Goal: Task Accomplishment & Management: Manage account settings

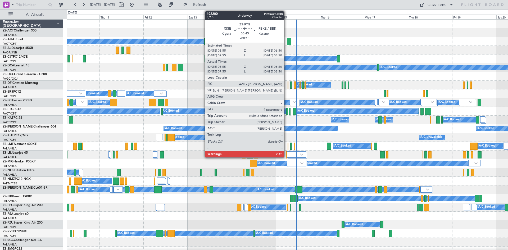
click at [287, 114] on div at bounding box center [287, 111] width 2 height 7
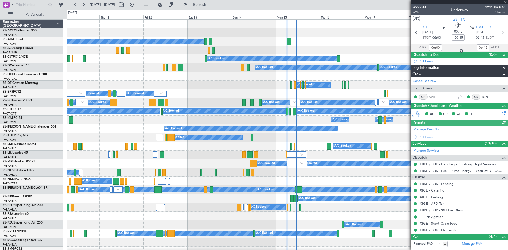
type input "08:00"
type input "08:45"
type input "06:00"
type input "06:45"
click at [420, 8] on span "492200" at bounding box center [419, 7] width 13 height 6
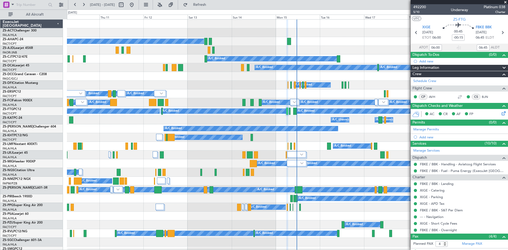
click at [506, 1] on span at bounding box center [505, 2] width 5 height 5
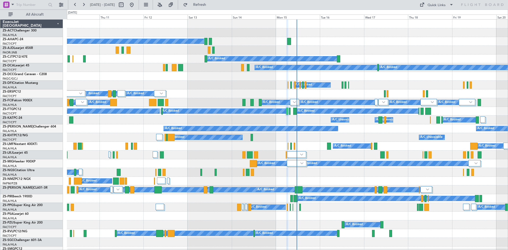
type input "0"
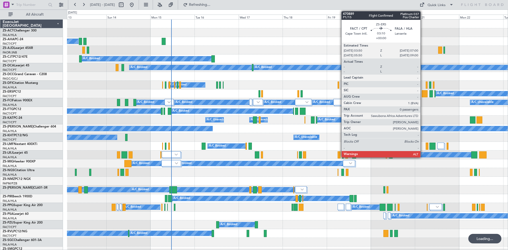
click at [423, 94] on div at bounding box center [425, 93] width 6 height 7
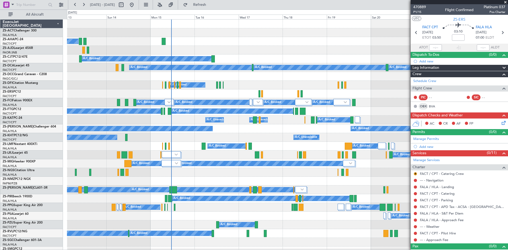
click at [506, 2] on span at bounding box center [505, 2] width 5 height 5
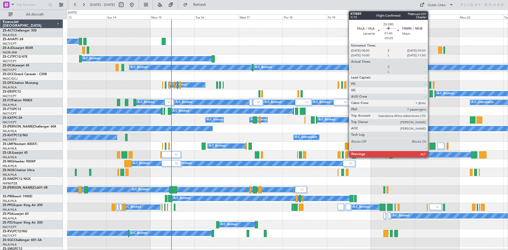
click at [430, 96] on div at bounding box center [431, 93] width 3 height 7
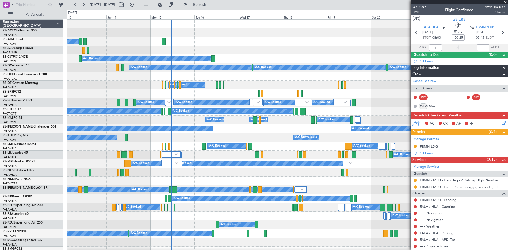
click at [506, 3] on span at bounding box center [505, 2] width 5 height 5
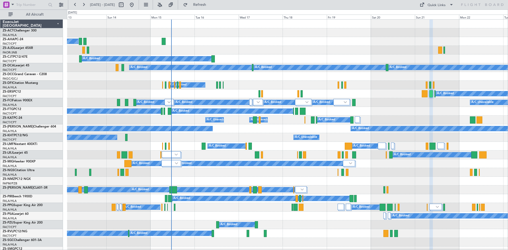
type input "0"
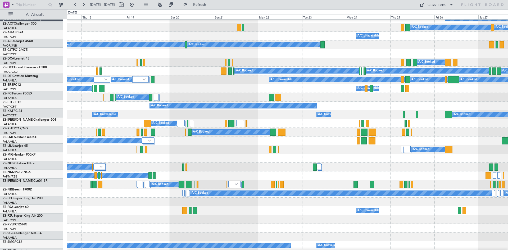
scroll to position [30, 0]
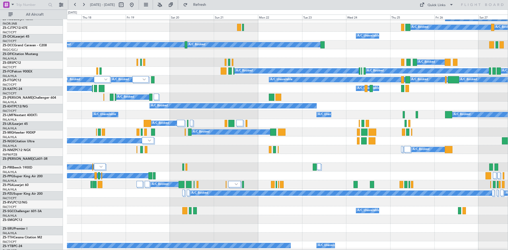
click at [169, 84] on div "A/C Booked A/C Unavailable A/C Booked" at bounding box center [287, 88] width 441 height 9
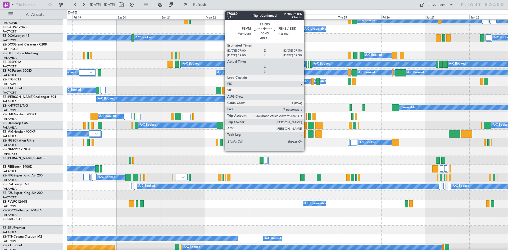
click at [306, 66] on div at bounding box center [307, 64] width 2 height 7
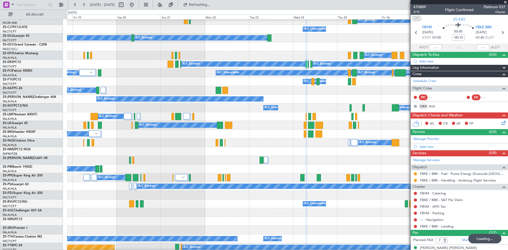
click at [506, 4] on span at bounding box center [505, 2] width 5 height 5
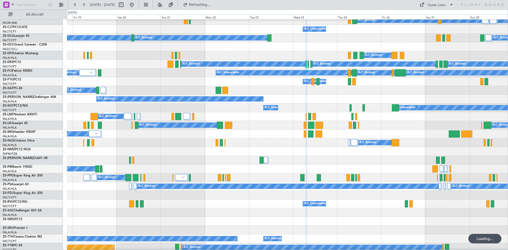
type input "0"
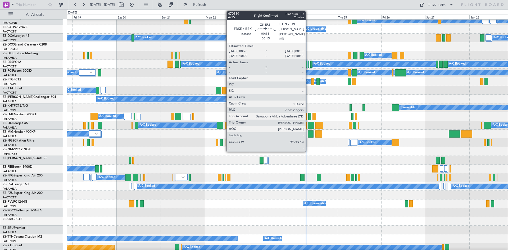
click at [308, 66] on div at bounding box center [308, 64] width 1 height 7
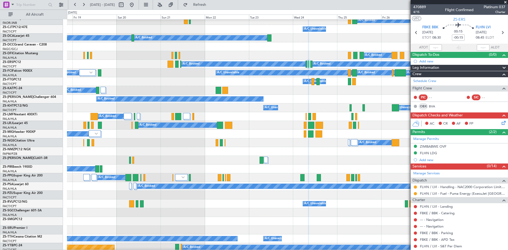
click at [506, 2] on span at bounding box center [505, 2] width 5 height 5
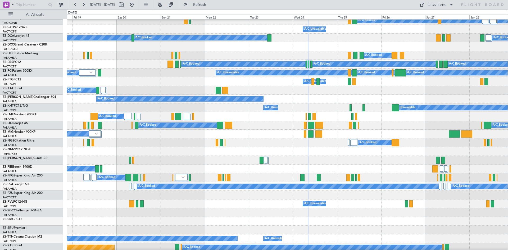
type input "0"
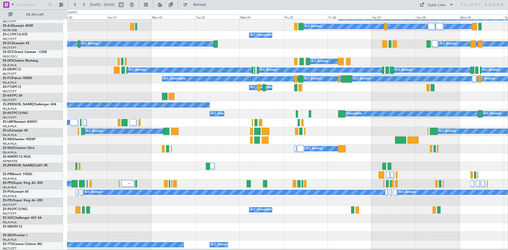
click at [340, 96] on div "A/C Booked A/C Unavailable" at bounding box center [287, 96] width 441 height 9
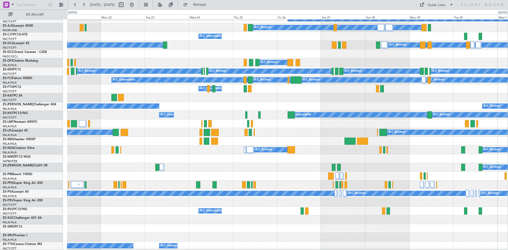
scroll to position [22, 0]
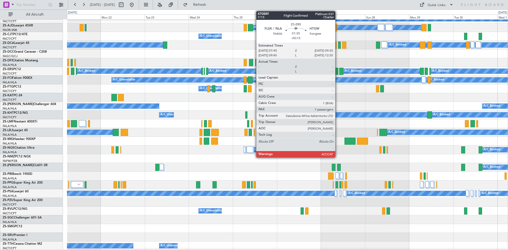
click at [338, 73] on div at bounding box center [336, 71] width 3 height 7
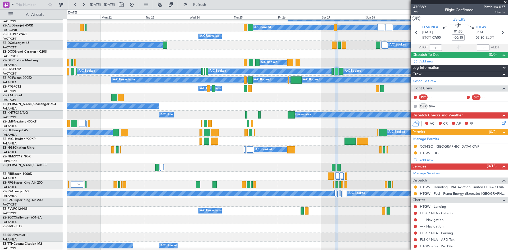
click at [506, 1] on span at bounding box center [505, 2] width 5 height 5
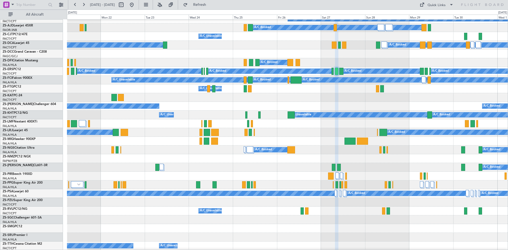
type input "0"
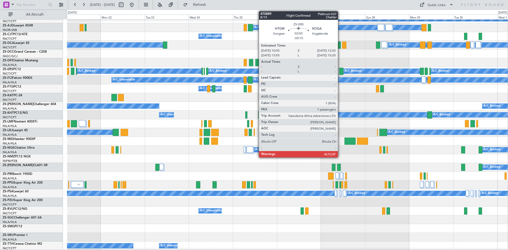
click at [340, 71] on div at bounding box center [341, 71] width 4 height 7
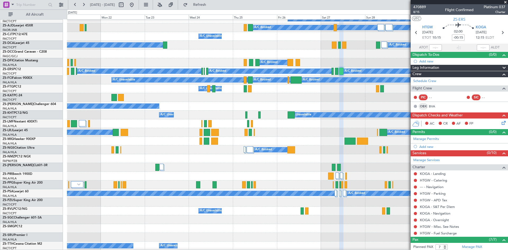
click at [507, 2] on span at bounding box center [505, 2] width 5 height 5
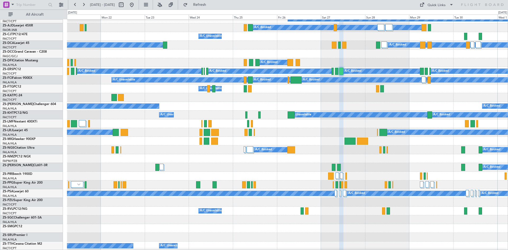
type input "0"
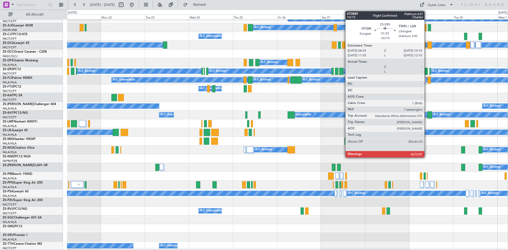
click at [427, 69] on div at bounding box center [426, 71] width 3 height 7
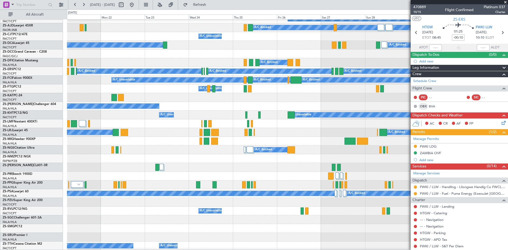
click at [508, 2] on span at bounding box center [505, 2] width 5 height 5
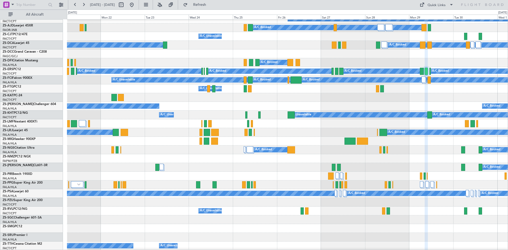
type input "0"
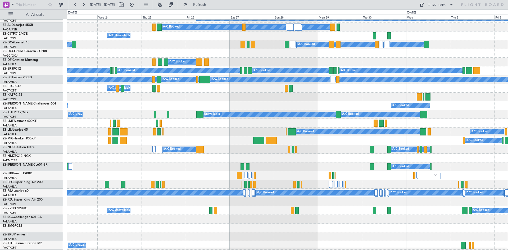
scroll to position [25, 0]
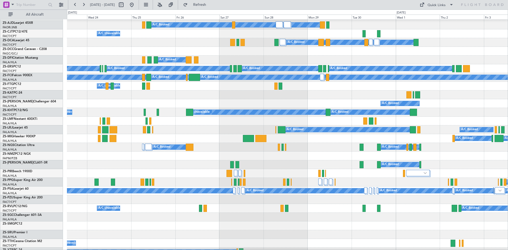
click at [358, 96] on div at bounding box center [287, 95] width 441 height 9
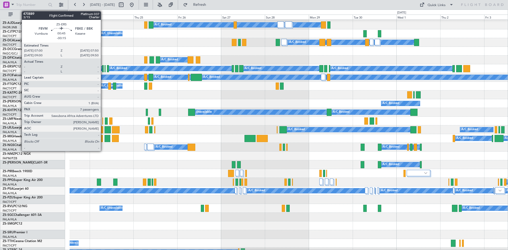
click at [103, 69] on div at bounding box center [103, 68] width 2 height 7
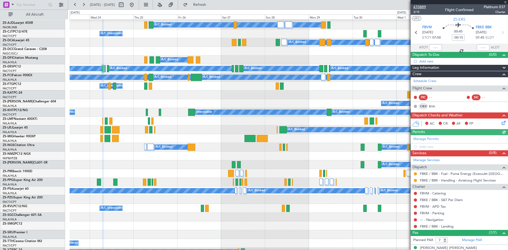
click at [420, 7] on span "470889" at bounding box center [419, 7] width 13 height 6
click at [506, 2] on span at bounding box center [505, 2] width 5 height 5
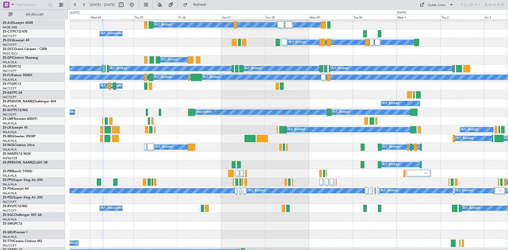
type input "0"
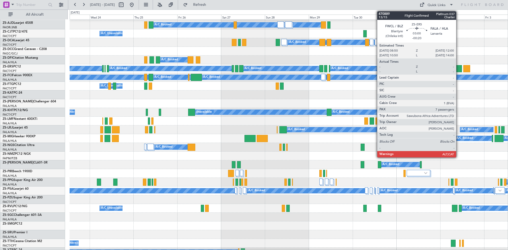
click at [459, 68] on div at bounding box center [459, 68] width 6 height 7
